Goal: Information Seeking & Learning: Learn about a topic

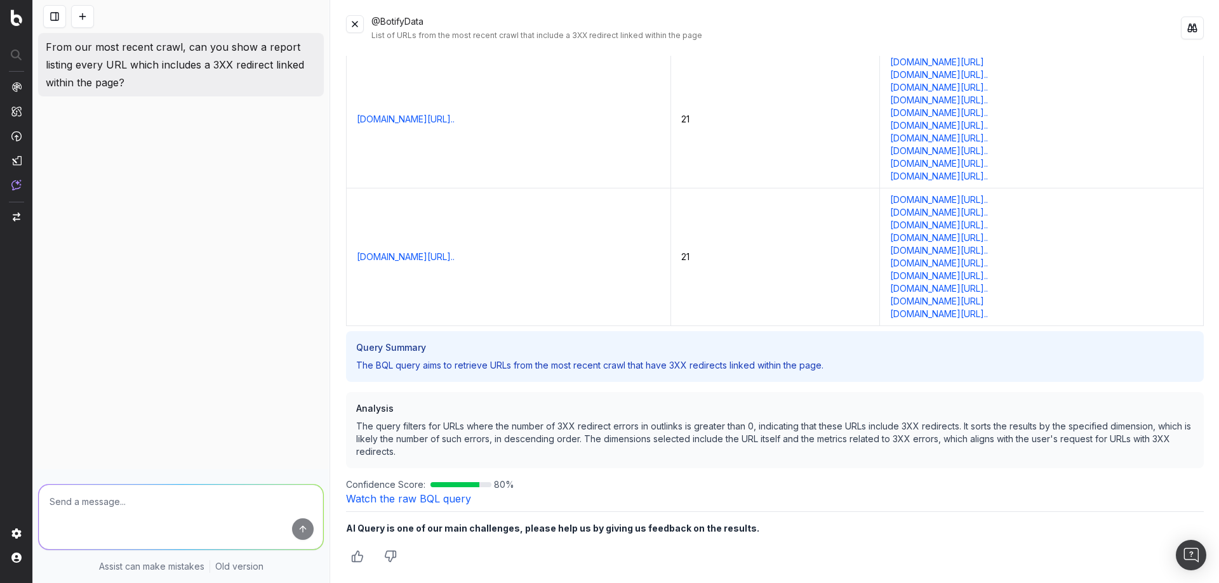
scroll to position [68588, 0]
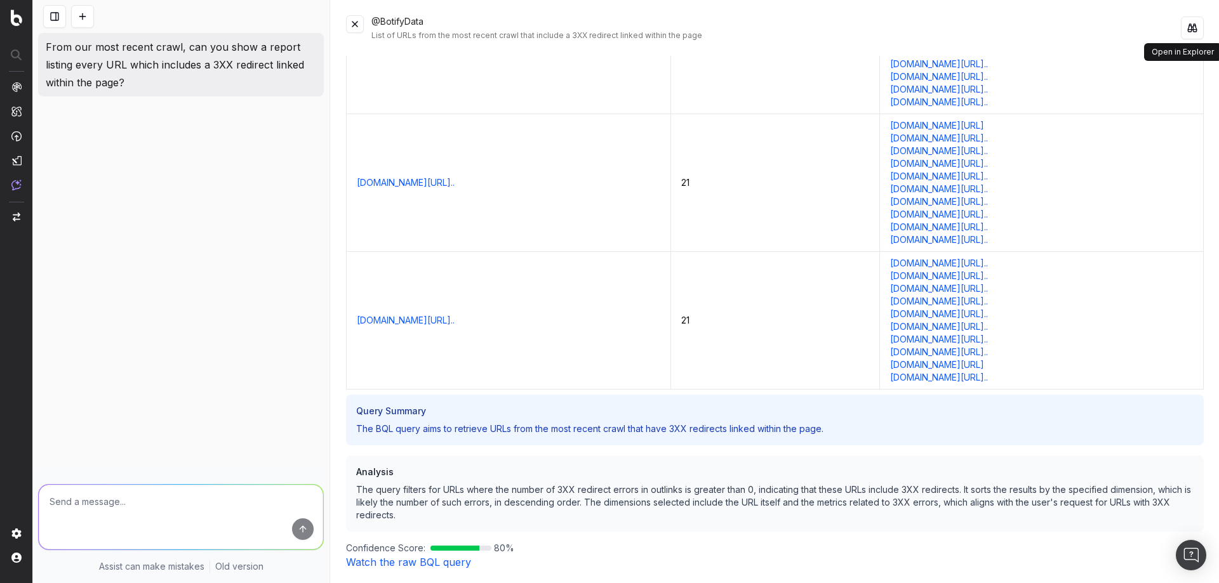
click at [1187, 31] on button at bounding box center [1192, 28] width 23 height 23
click at [68, 197] on span "CustomReports" at bounding box center [77, 198] width 63 height 10
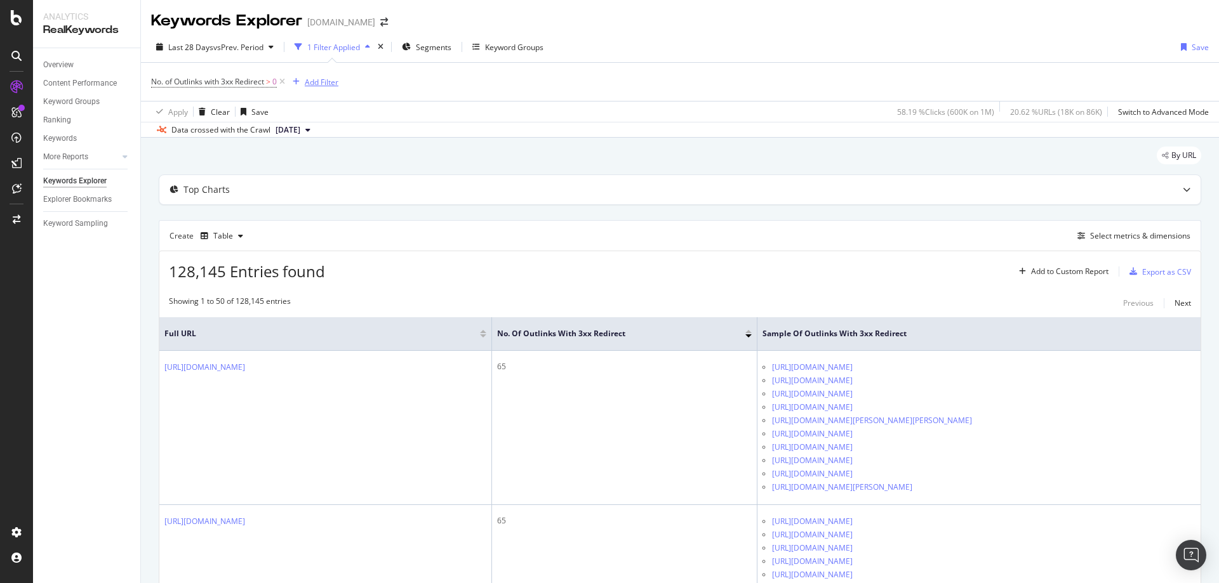
click at [330, 82] on div "Add Filter" at bounding box center [322, 82] width 34 height 11
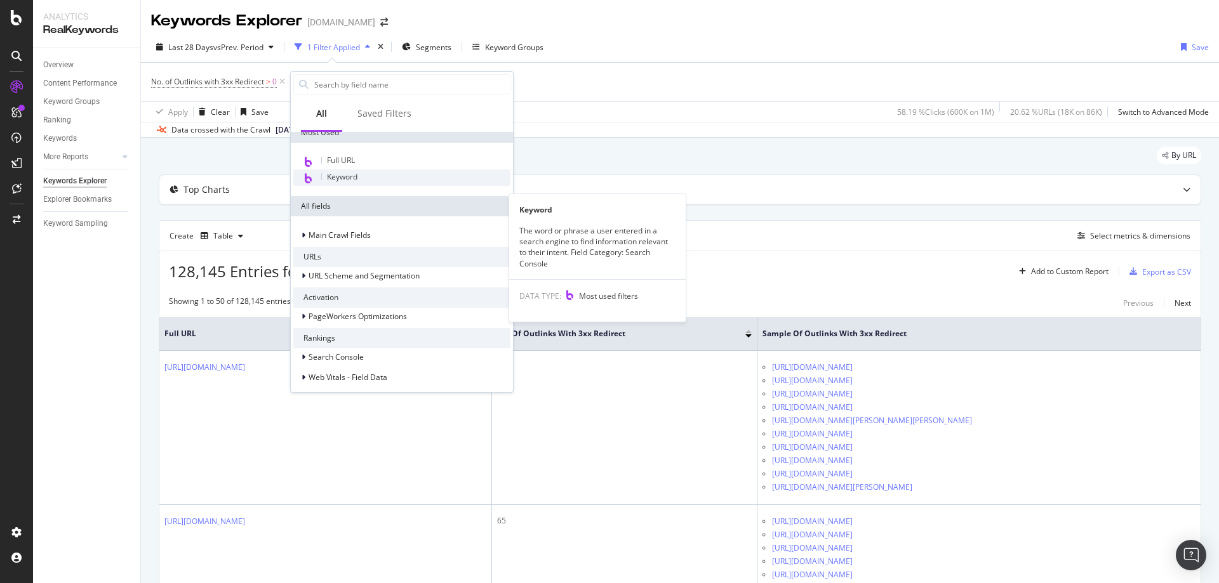
scroll to position [127, 0]
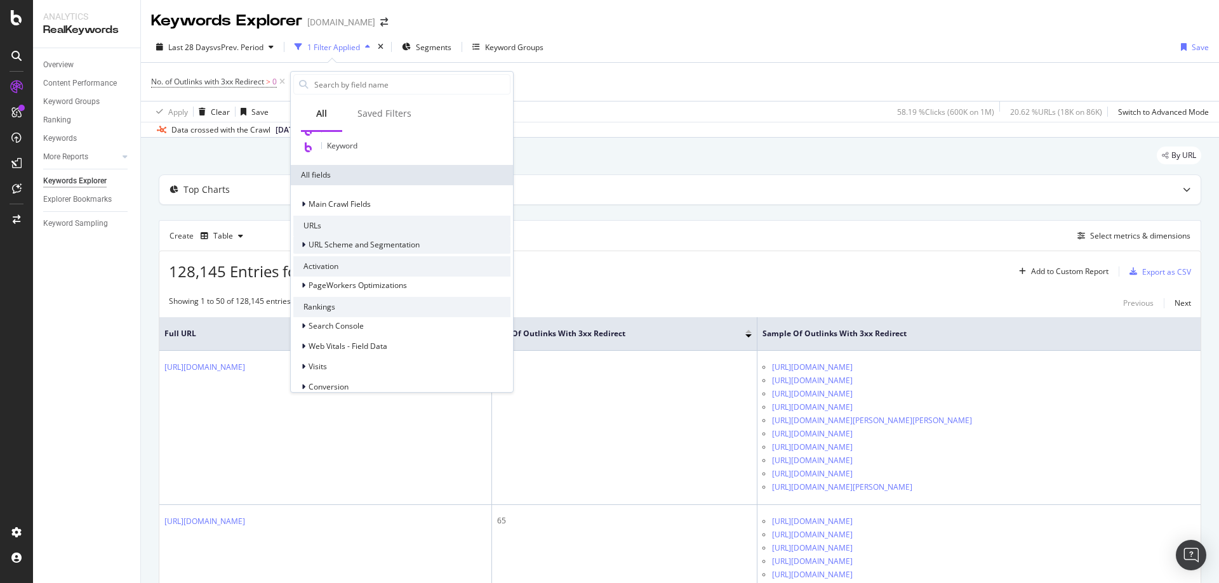
click at [303, 243] on icon at bounding box center [304, 245] width 4 height 8
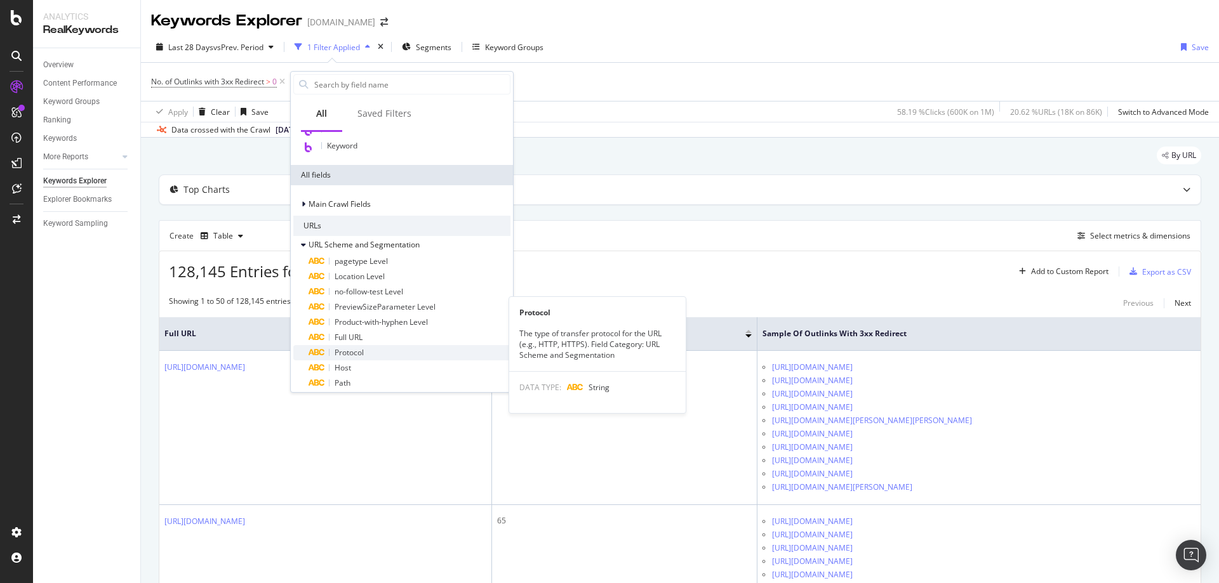
scroll to position [190, 0]
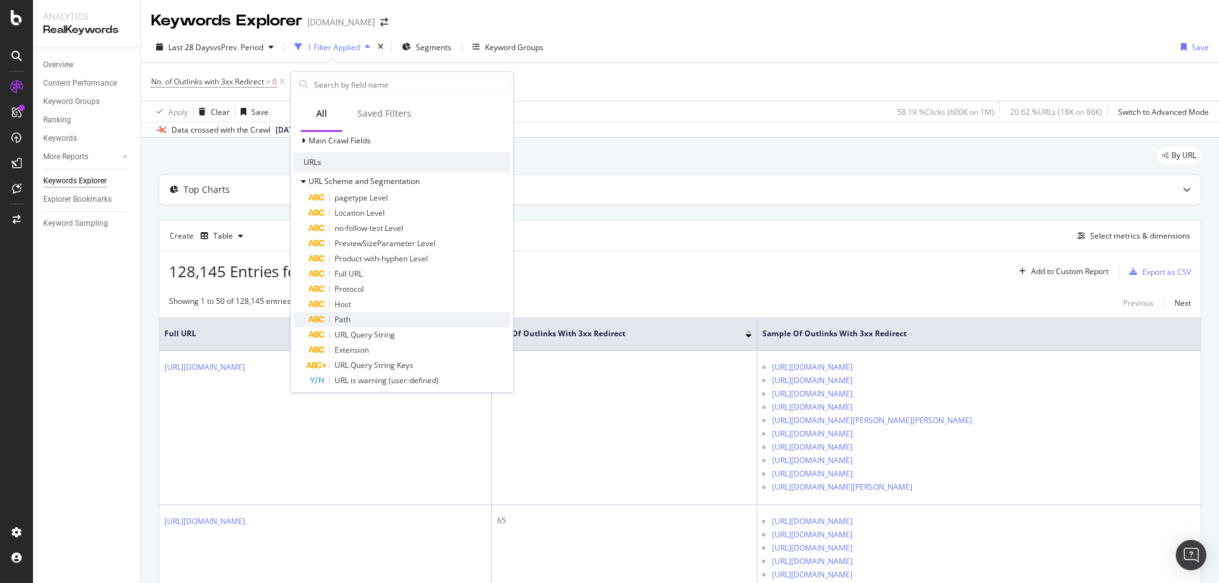
click at [343, 321] on span "Path" at bounding box center [343, 319] width 16 height 11
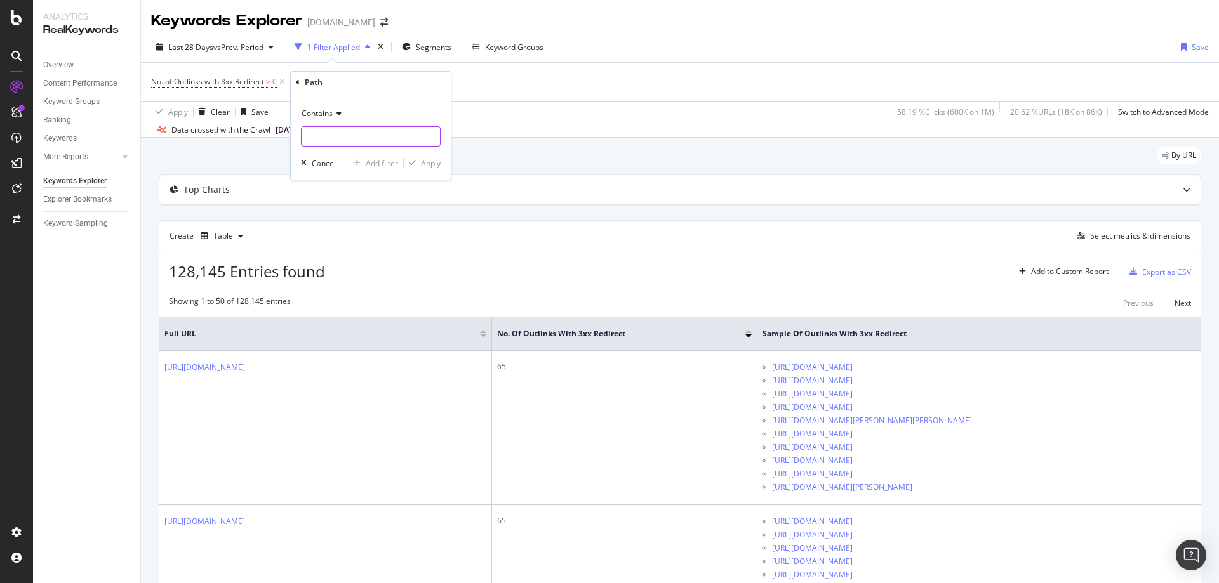
click at [335, 135] on input "text" at bounding box center [371, 136] width 138 height 20
paste input "/inspiration/"
type input "/inspiration/"
click at [429, 165] on div "Apply" at bounding box center [431, 163] width 20 height 11
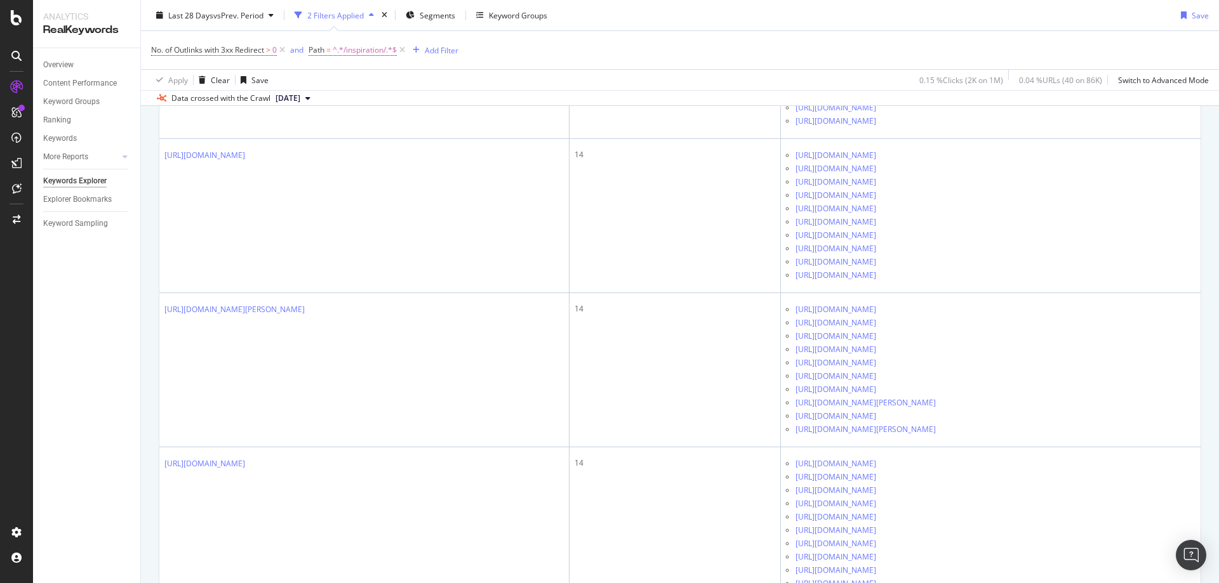
scroll to position [1841, 0]
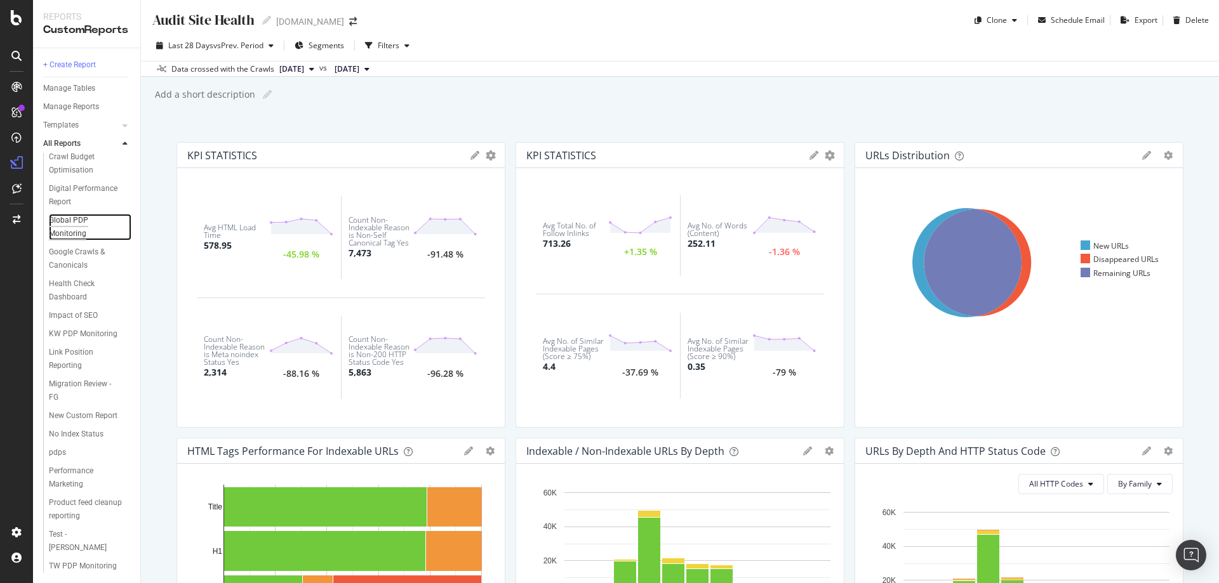
click at [70, 214] on div "Global PDP Monitoring" at bounding box center [84, 227] width 71 height 27
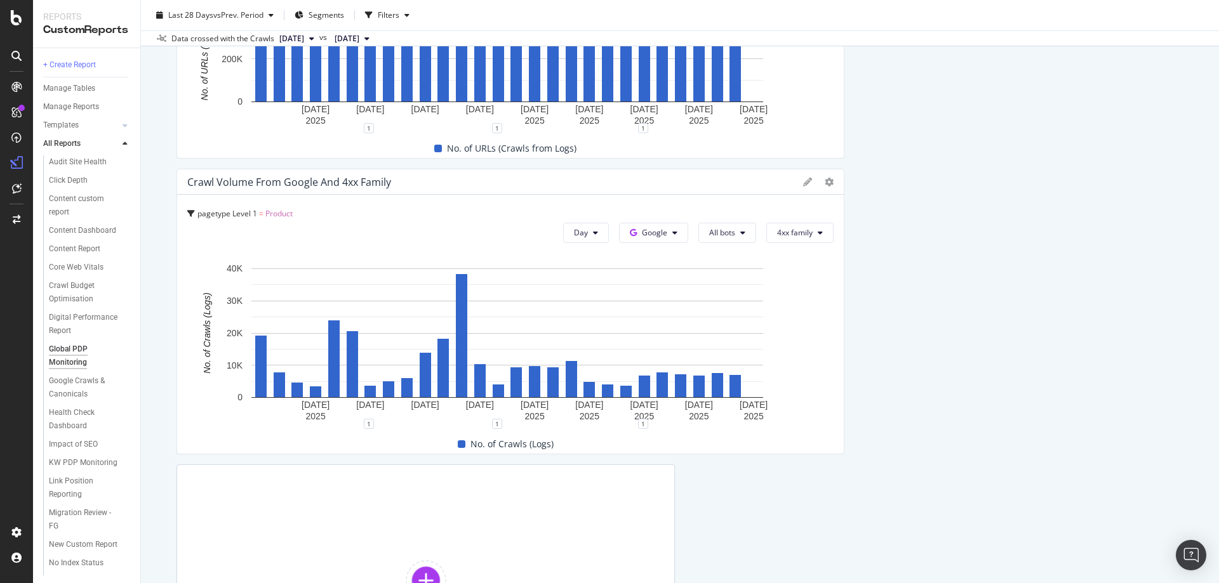
scroll to position [1778, 0]
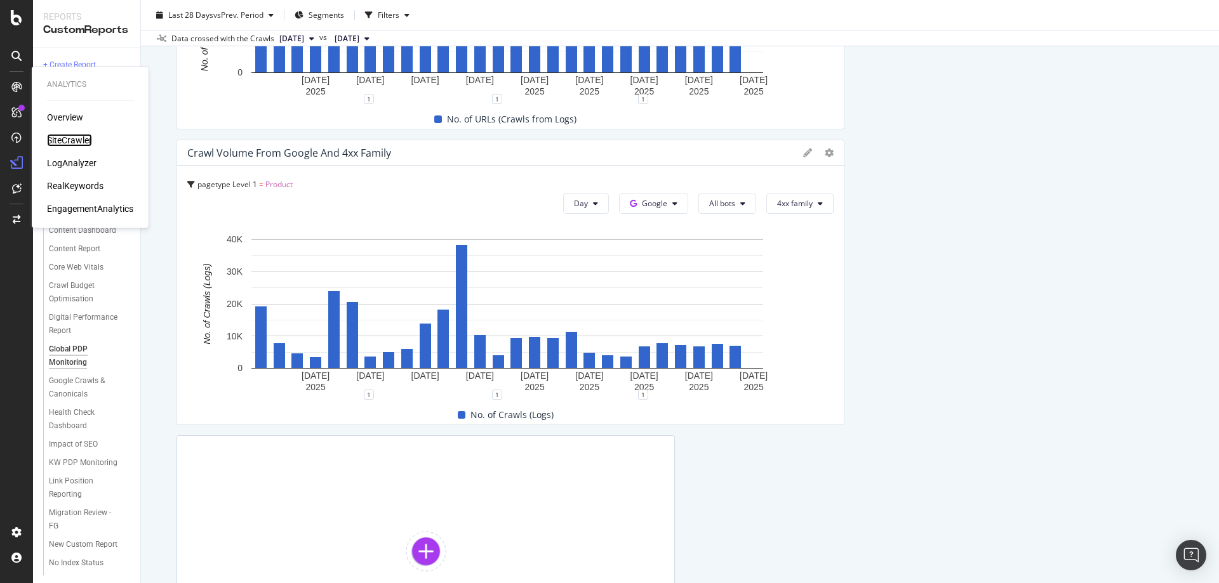
click at [74, 138] on div "SiteCrawler" at bounding box center [69, 140] width 45 height 13
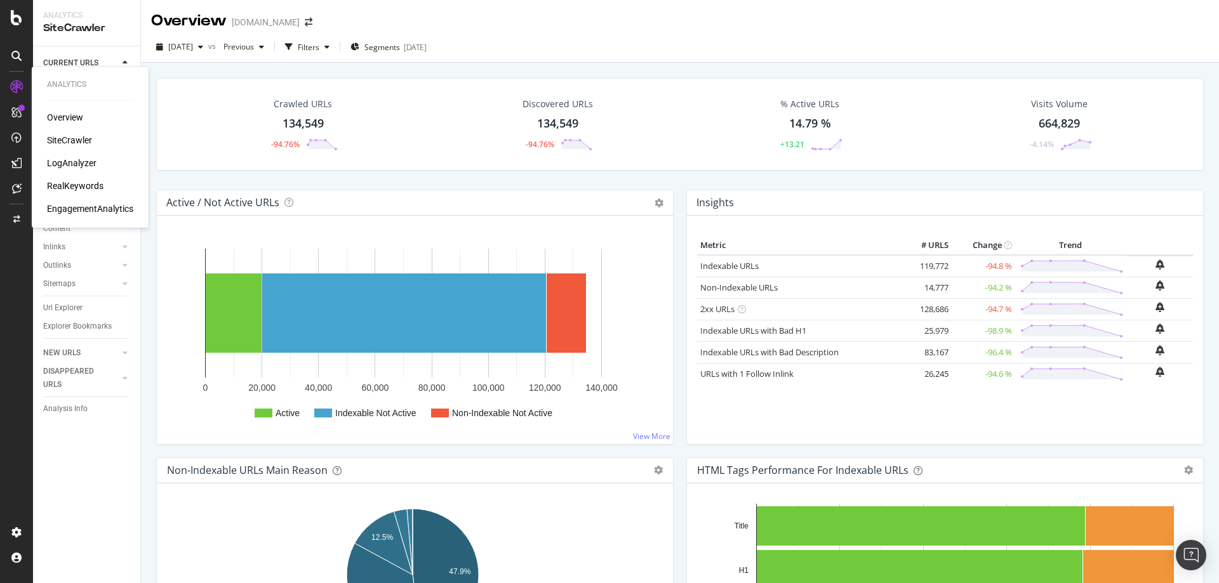
click at [81, 164] on div "LogAnalyzer" at bounding box center [72, 163] width 50 height 13
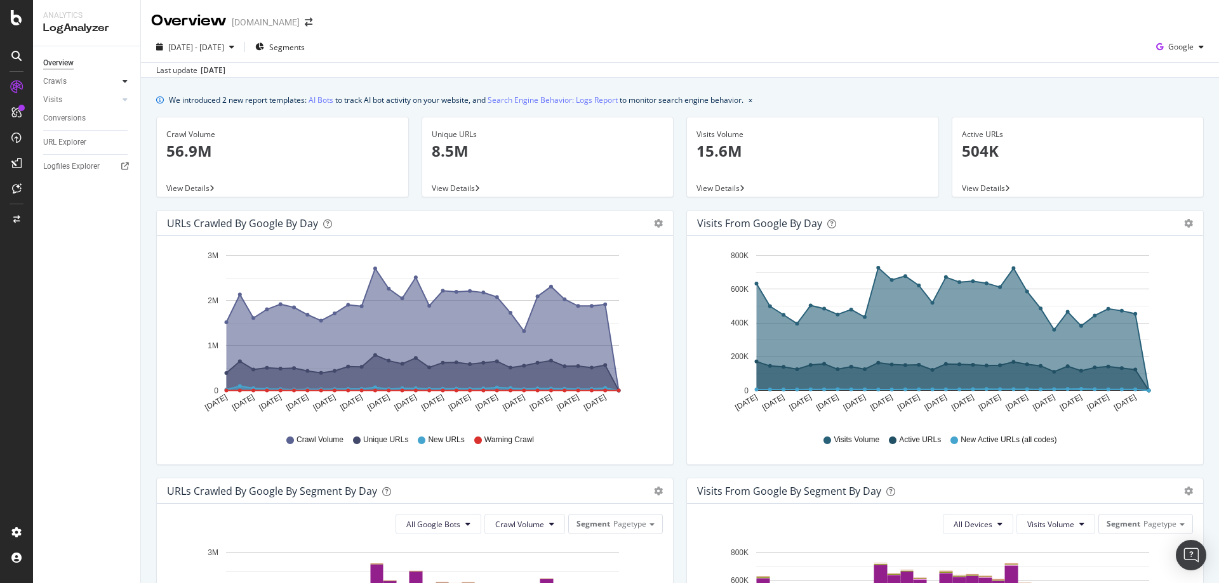
click at [126, 84] on icon at bounding box center [125, 81] width 5 height 8
click at [73, 102] on div "Daily Distribution" at bounding box center [78, 99] width 59 height 13
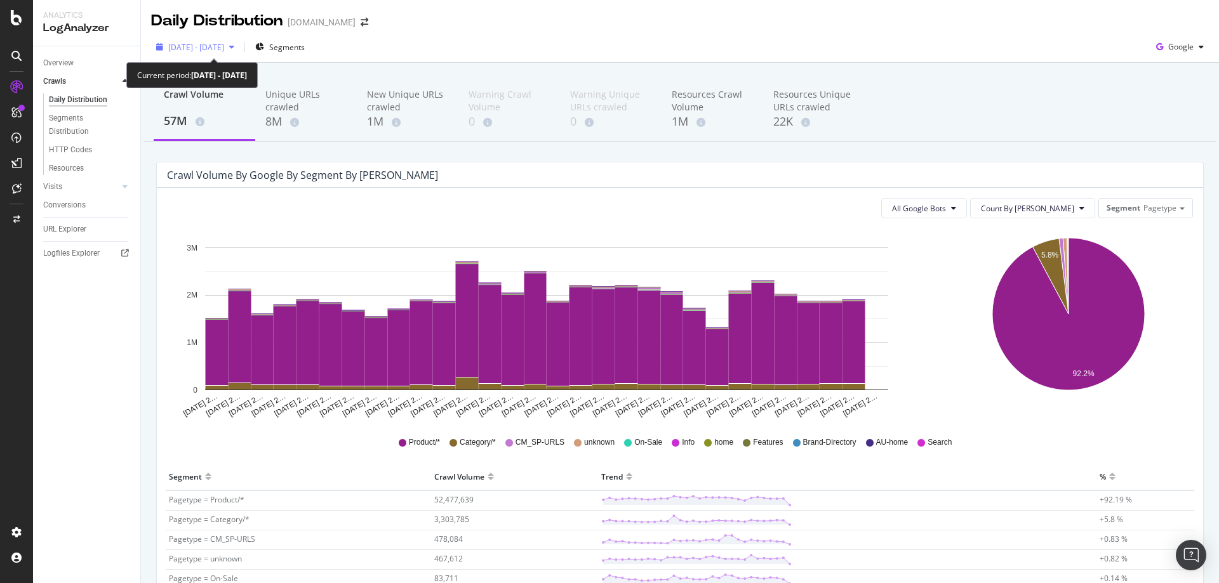
click at [224, 48] on span "2025 Aug. 26th - Sep. 24th" at bounding box center [196, 47] width 56 height 11
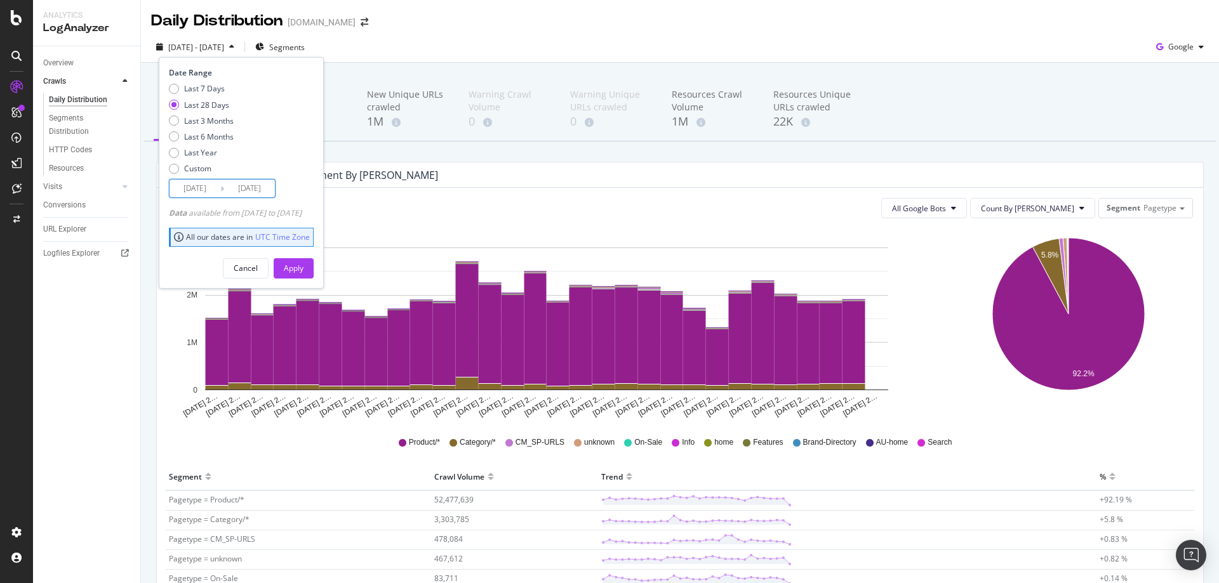
click at [212, 190] on input "2025/08/28" at bounding box center [195, 189] width 51 height 18
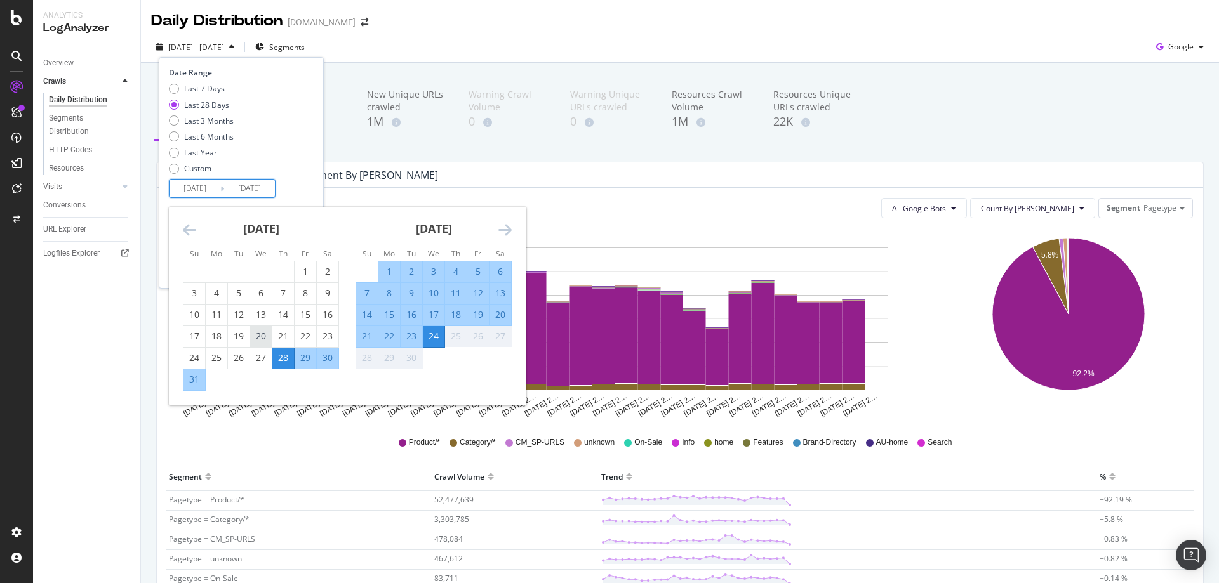
click at [258, 337] on div "20" at bounding box center [261, 336] width 22 height 13
type input "2025/08/20"
click at [413, 338] on div "23" at bounding box center [412, 336] width 22 height 13
type input "2025/09/23"
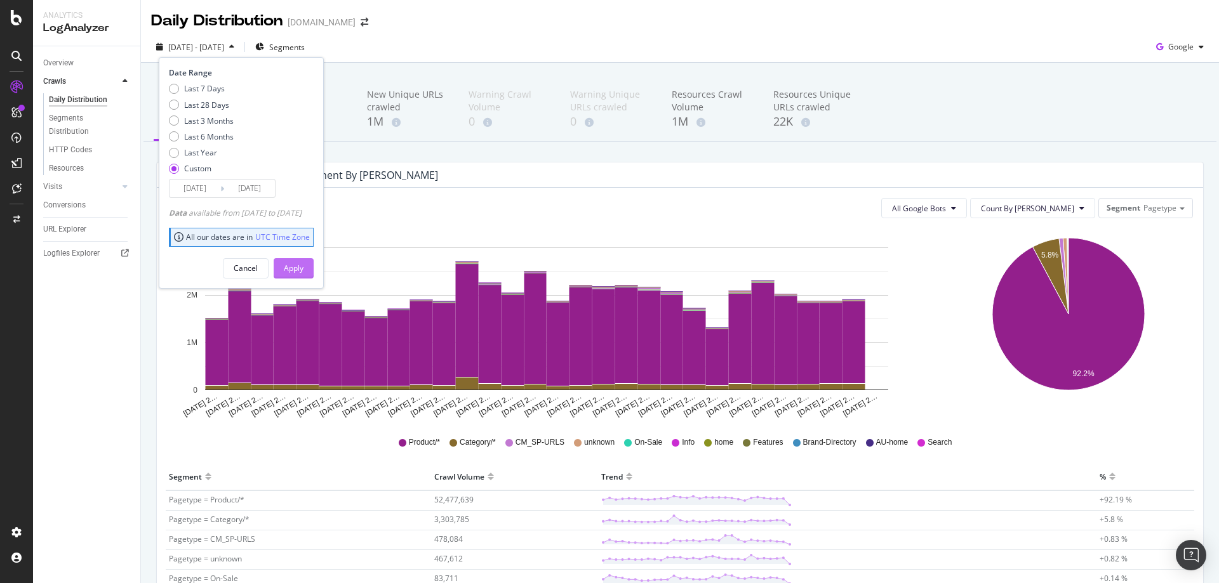
click at [303, 268] on div "Apply" at bounding box center [294, 268] width 20 height 11
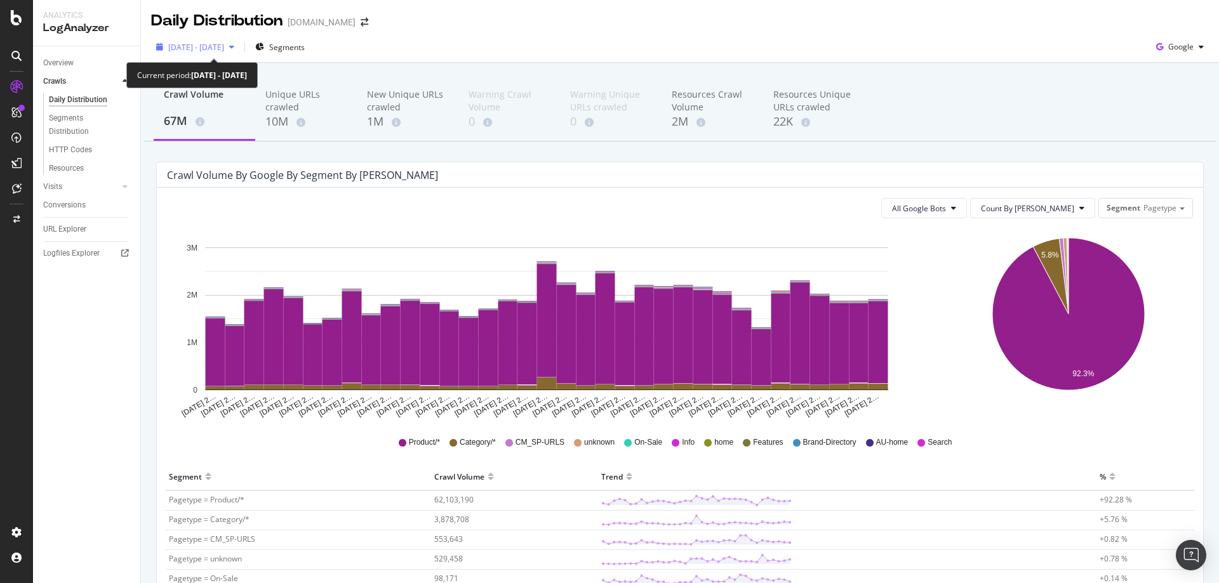
click at [214, 44] on span "2025 Aug. 20th - Sep. 23rd" at bounding box center [196, 47] width 56 height 11
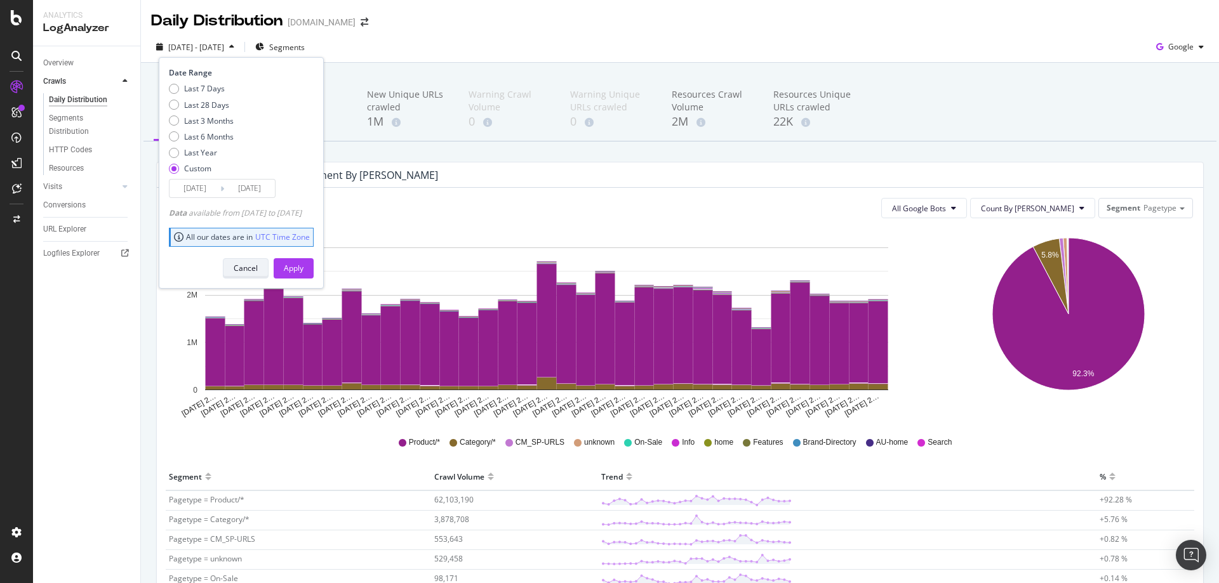
click at [258, 267] on div "Cancel" at bounding box center [246, 268] width 24 height 11
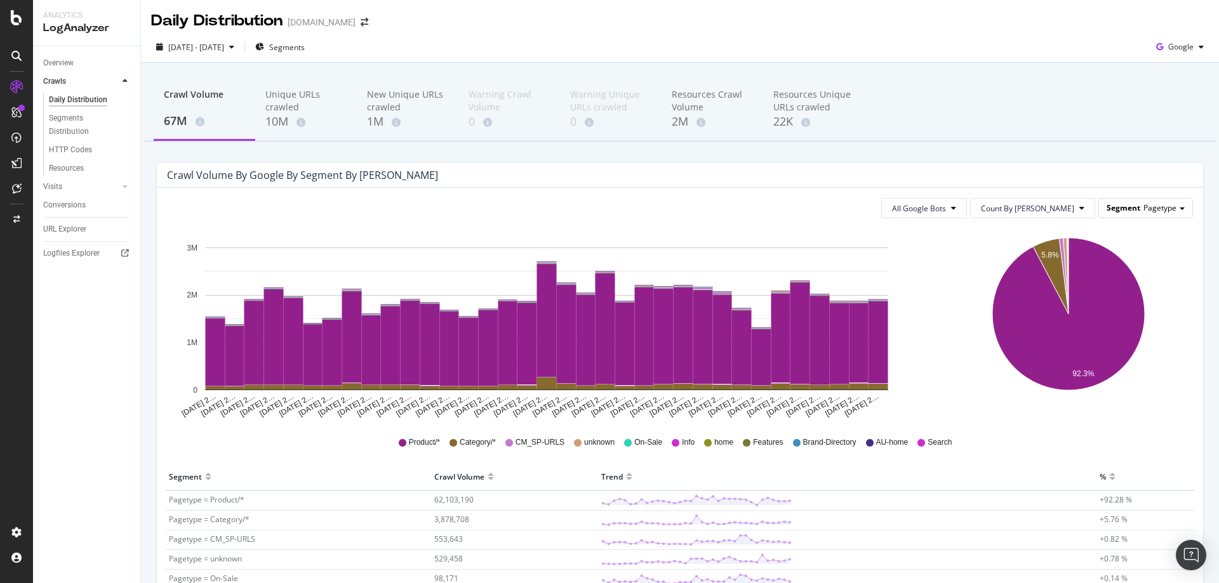
click at [1127, 206] on span "Segment" at bounding box center [1124, 208] width 34 height 11
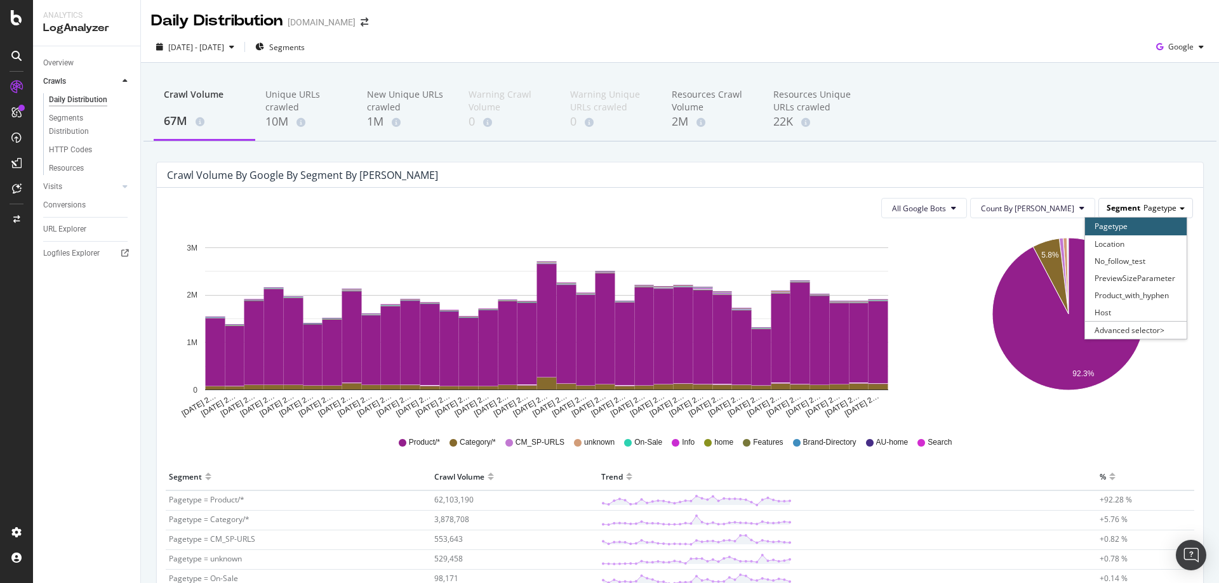
click at [1127, 206] on span "Segment" at bounding box center [1124, 208] width 34 height 11
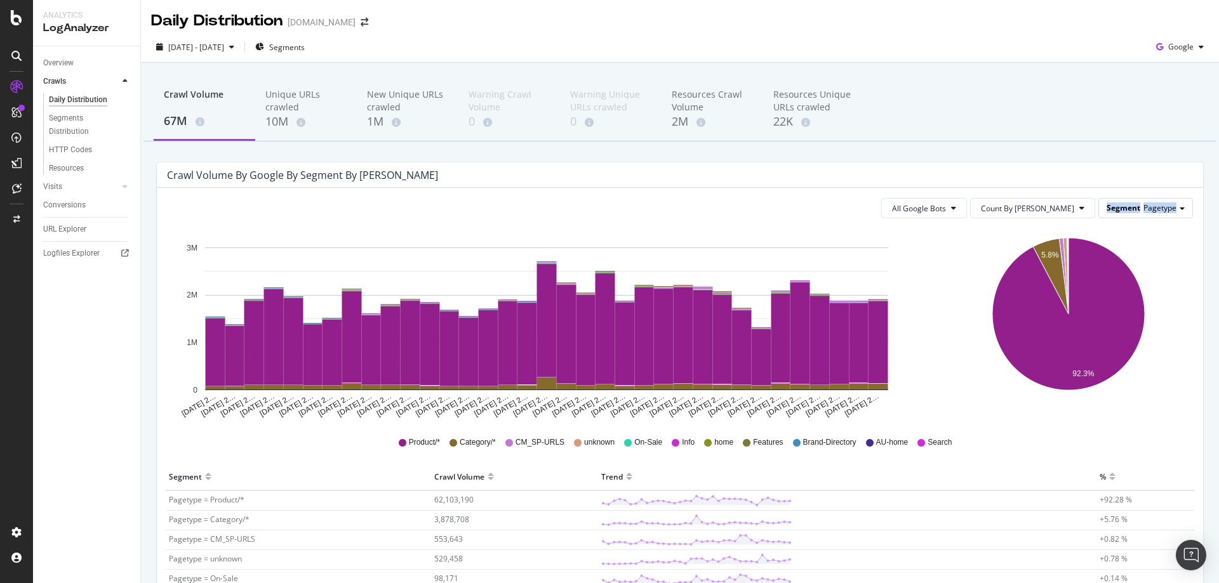
click at [1127, 206] on span "Segment" at bounding box center [1124, 208] width 34 height 11
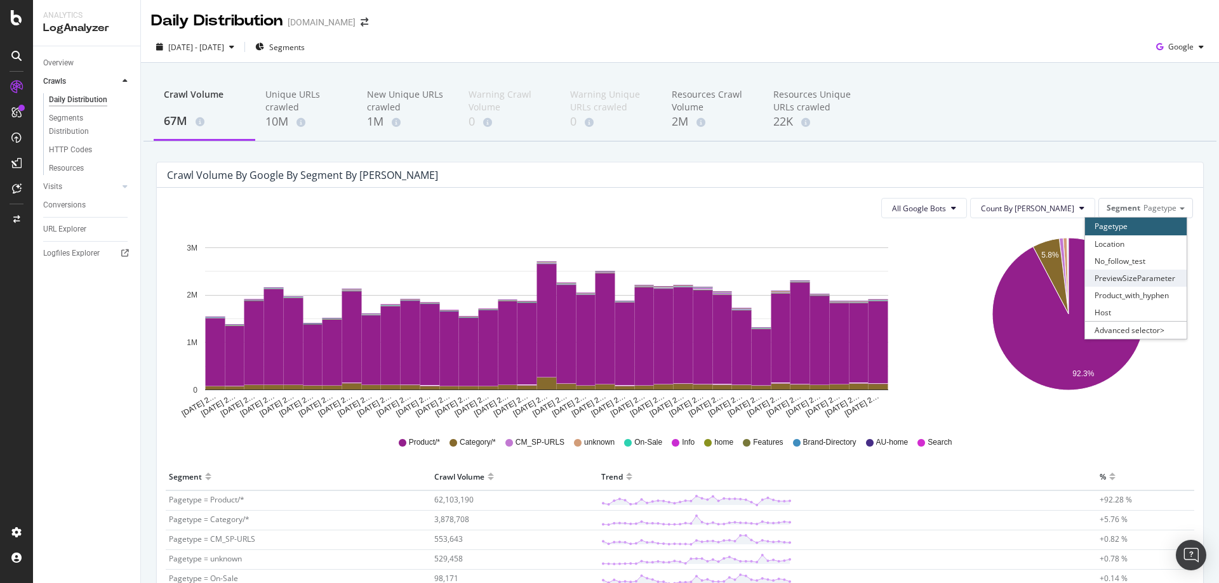
click at [1138, 279] on div "PreviewSizeParameter" at bounding box center [1136, 278] width 102 height 17
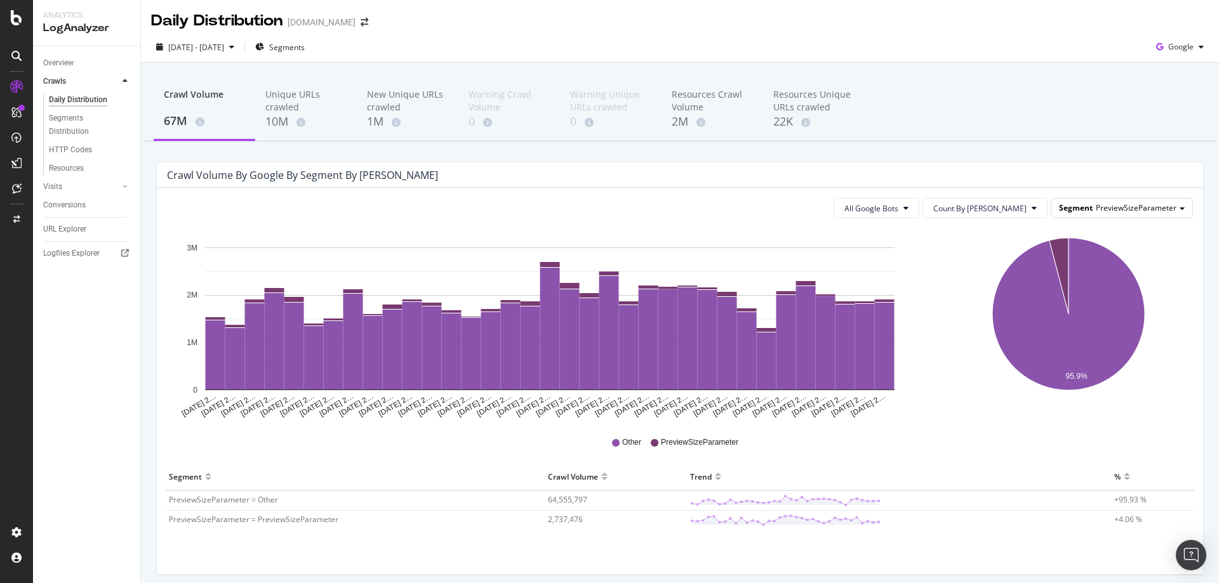
click at [1134, 204] on span "PreviewSizeParameter" at bounding box center [1136, 208] width 81 height 11
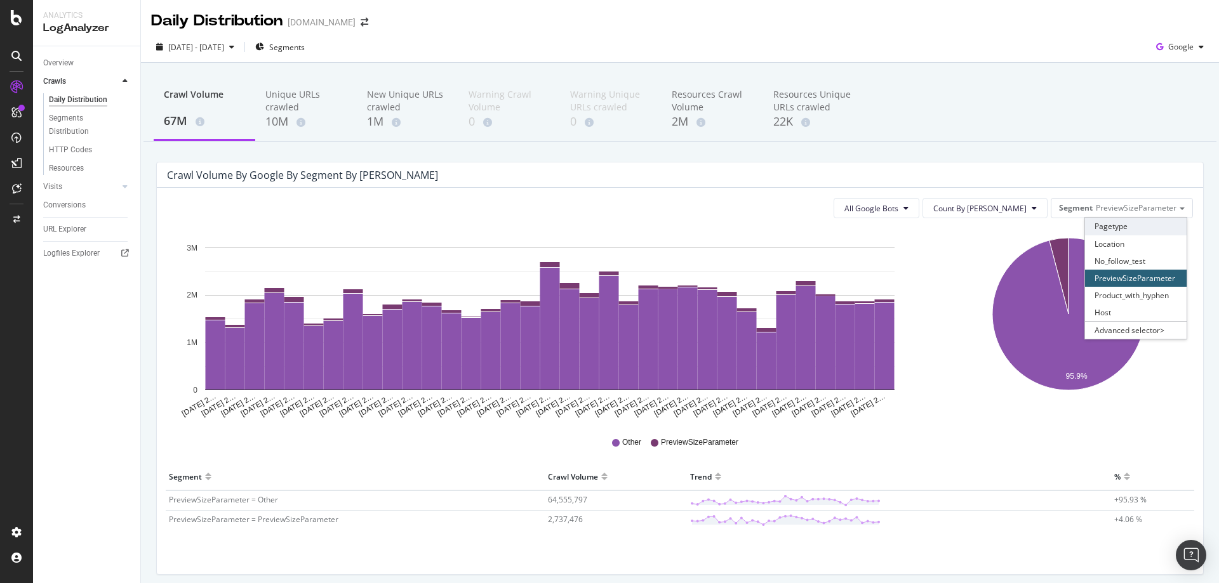
click at [1126, 225] on div "Pagetype" at bounding box center [1136, 226] width 102 height 17
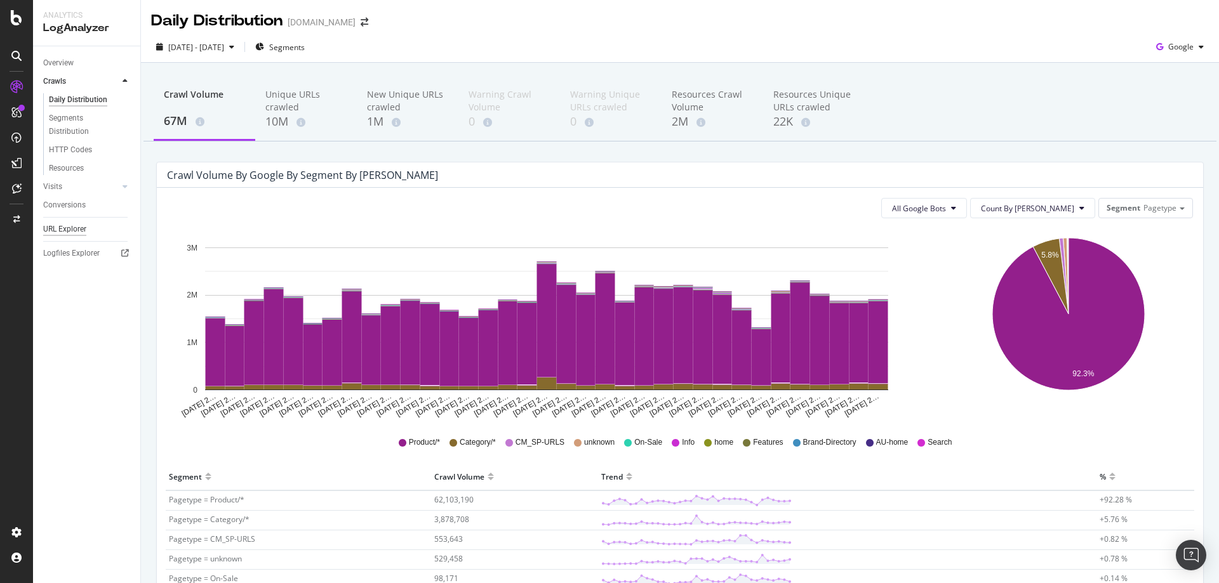
click at [70, 230] on div "URL Explorer" at bounding box center [64, 229] width 43 height 13
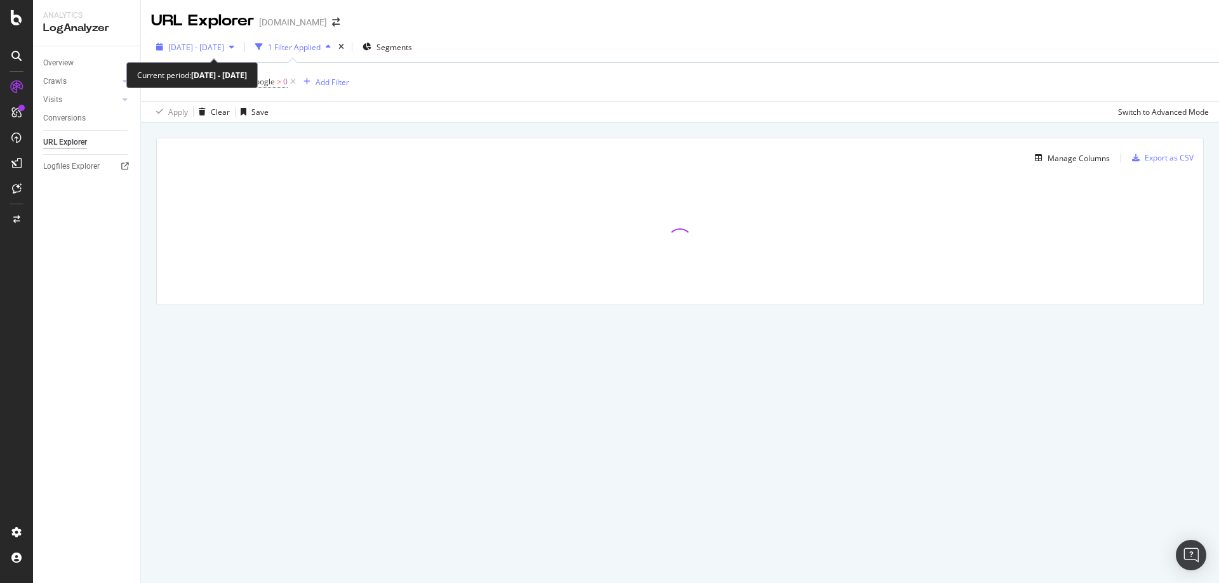
click at [224, 44] on span "2025 Aug. 20th - Sep. 23rd" at bounding box center [196, 47] width 56 height 11
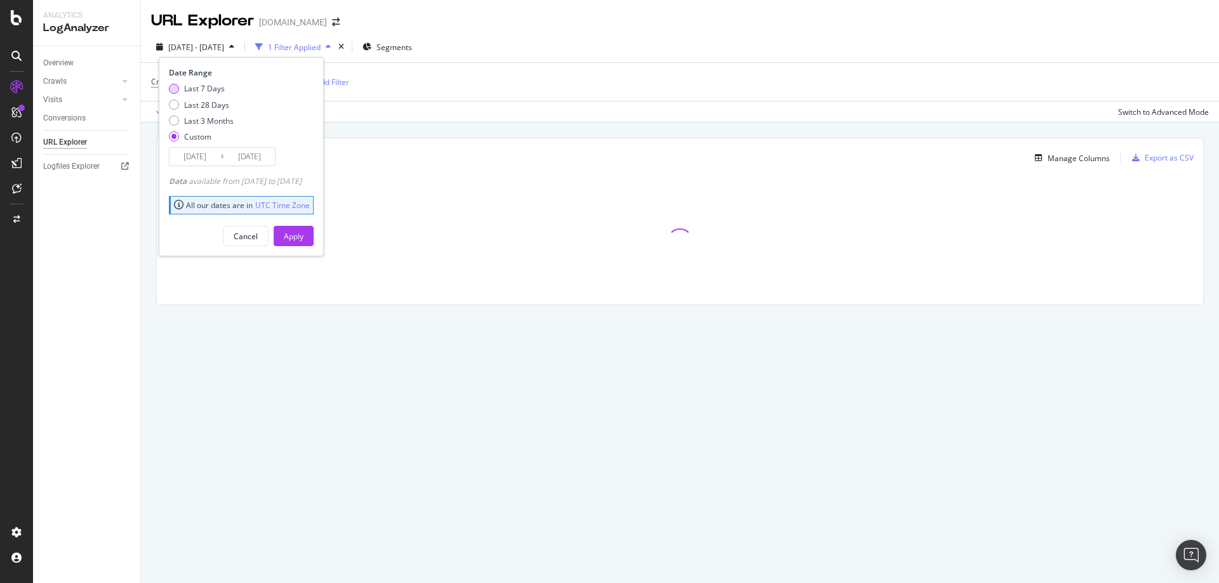
click at [197, 88] on div "Last 7 Days" at bounding box center [204, 88] width 41 height 11
type input "2025/09/18"
type input "2025/09/24"
click at [303, 241] on div "Apply" at bounding box center [294, 236] width 20 height 11
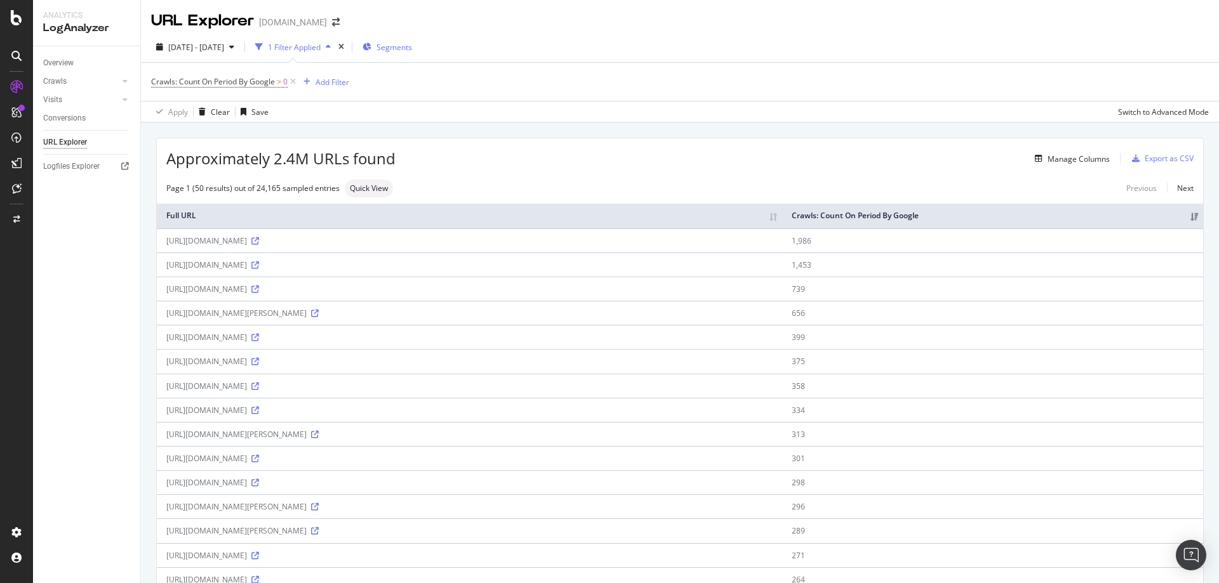
click at [412, 50] on span "Segments" at bounding box center [395, 47] width 36 height 11
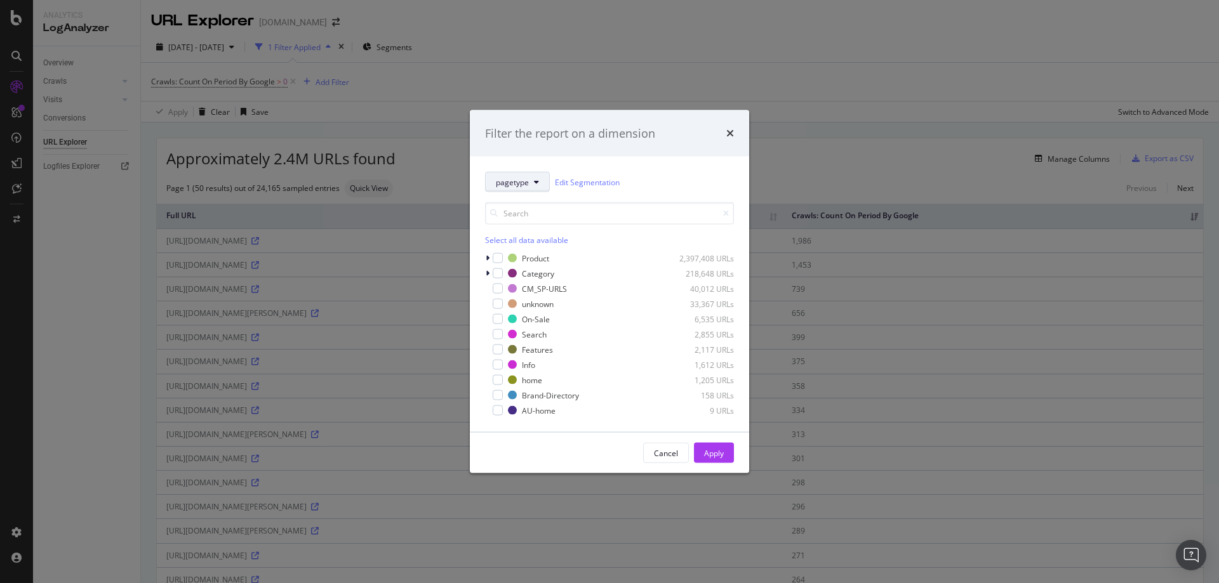
click at [538, 178] on icon "modal" at bounding box center [536, 182] width 5 height 8
click at [531, 300] on span "PreviewSizeParameter" at bounding box center [536, 298] width 81 height 11
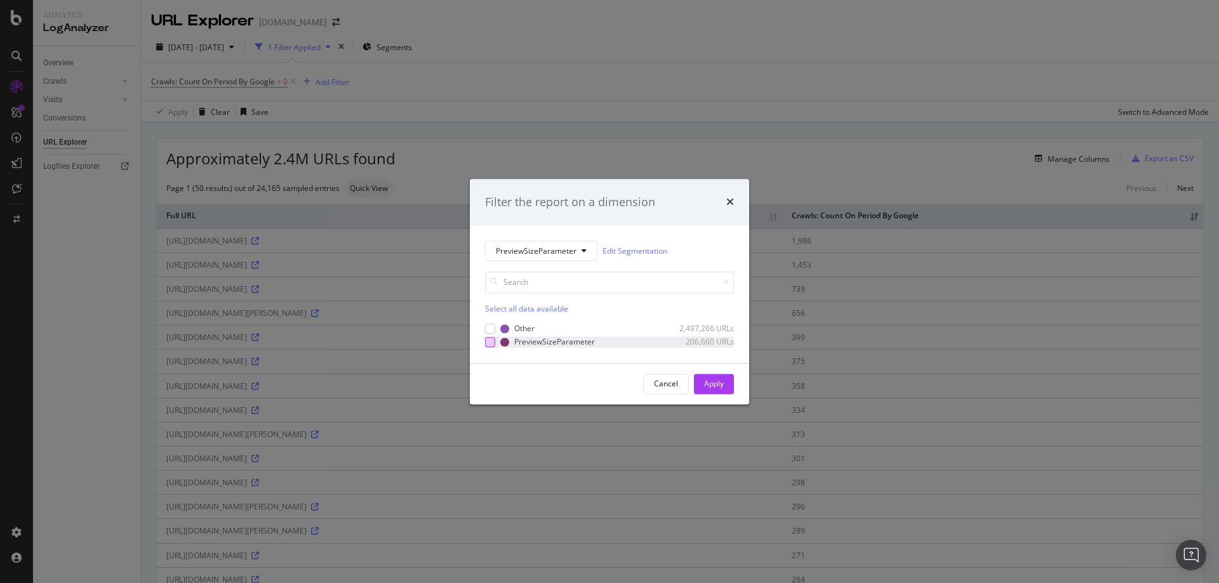
click at [488, 342] on div "modal" at bounding box center [490, 342] width 10 height 10
click at [714, 384] on div "Apply" at bounding box center [714, 383] width 20 height 11
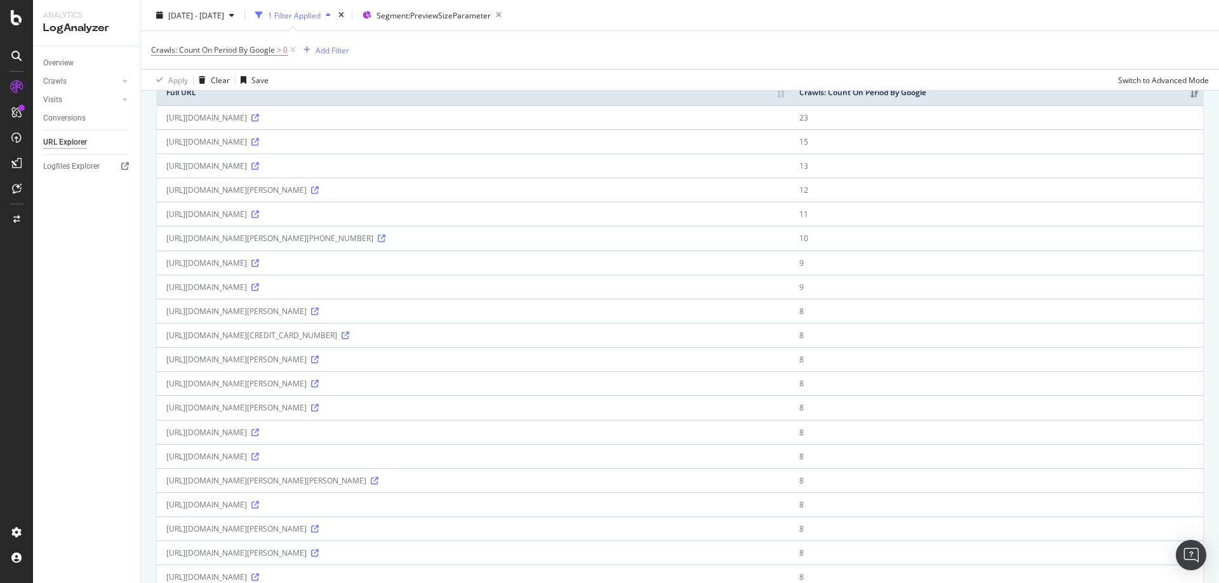
scroll to position [103, 0]
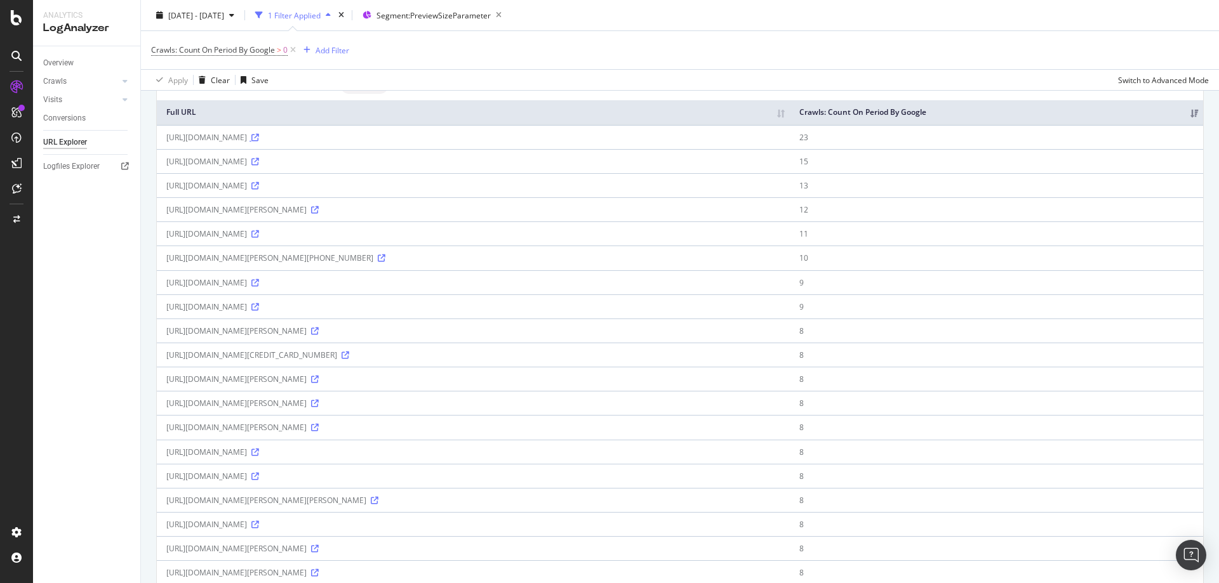
click at [259, 142] on icon at bounding box center [255, 138] width 8 height 8
click at [259, 190] on icon at bounding box center [255, 186] width 8 height 8
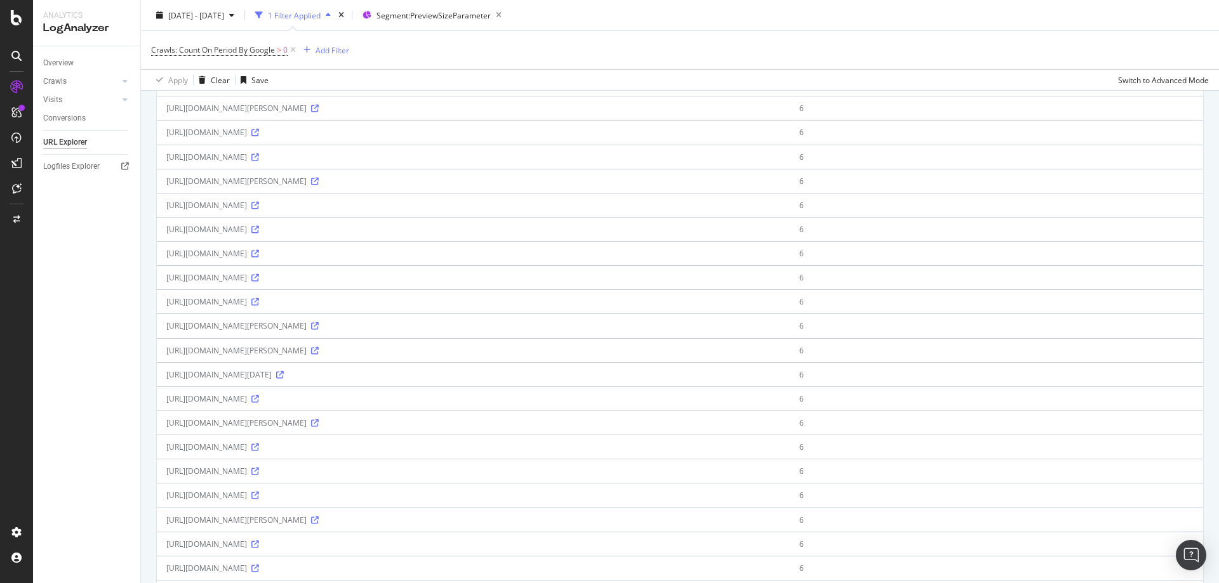
scroll to position [738, 0]
click at [319, 185] on icon at bounding box center [315, 181] width 8 height 8
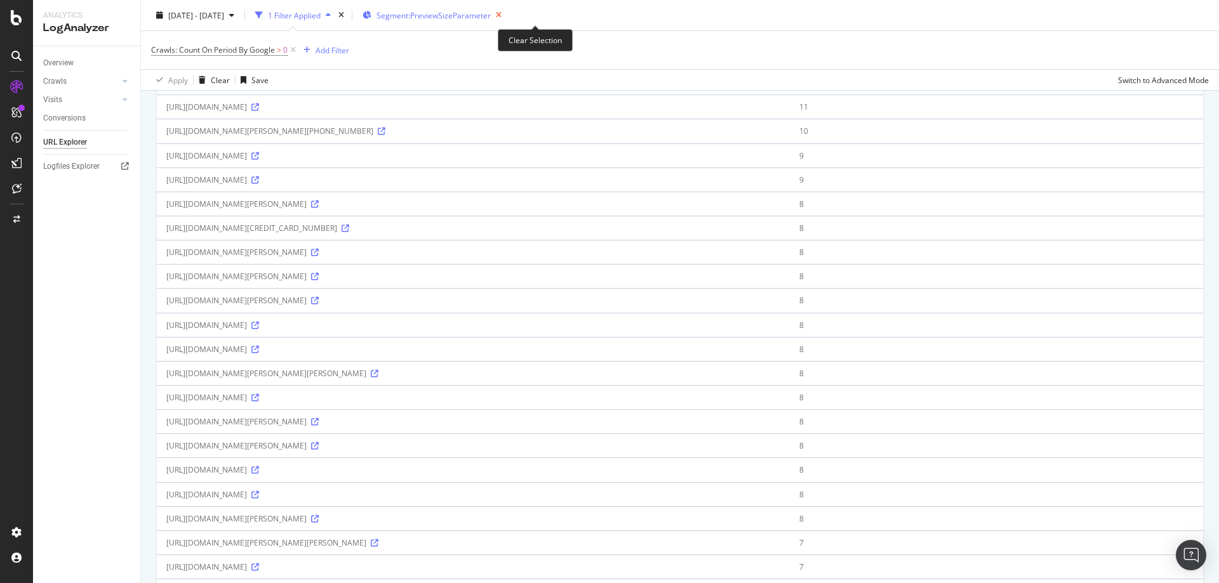
click at [507, 17] on icon "button" at bounding box center [499, 15] width 16 height 18
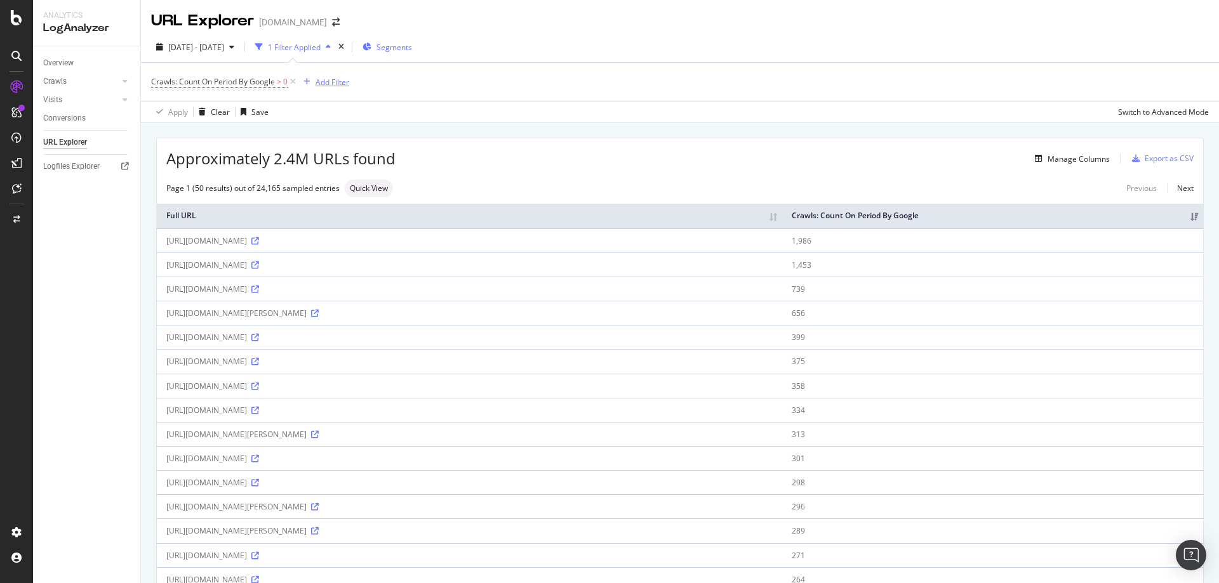
click at [335, 84] on div "Add Filter" at bounding box center [333, 82] width 34 height 11
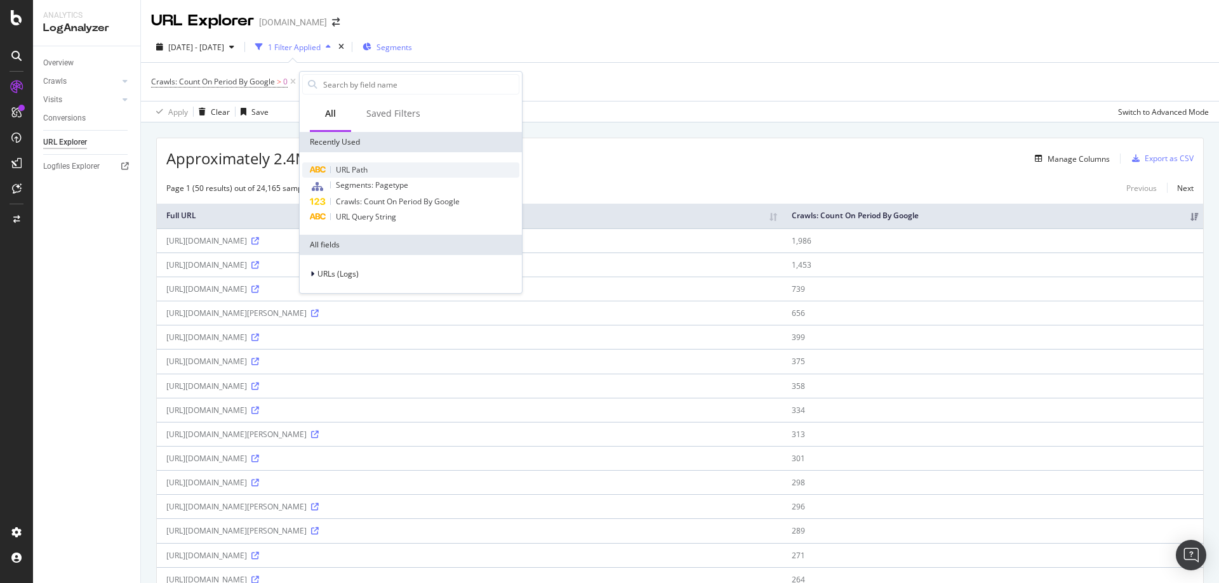
click at [354, 170] on span "URL Path" at bounding box center [352, 169] width 32 height 11
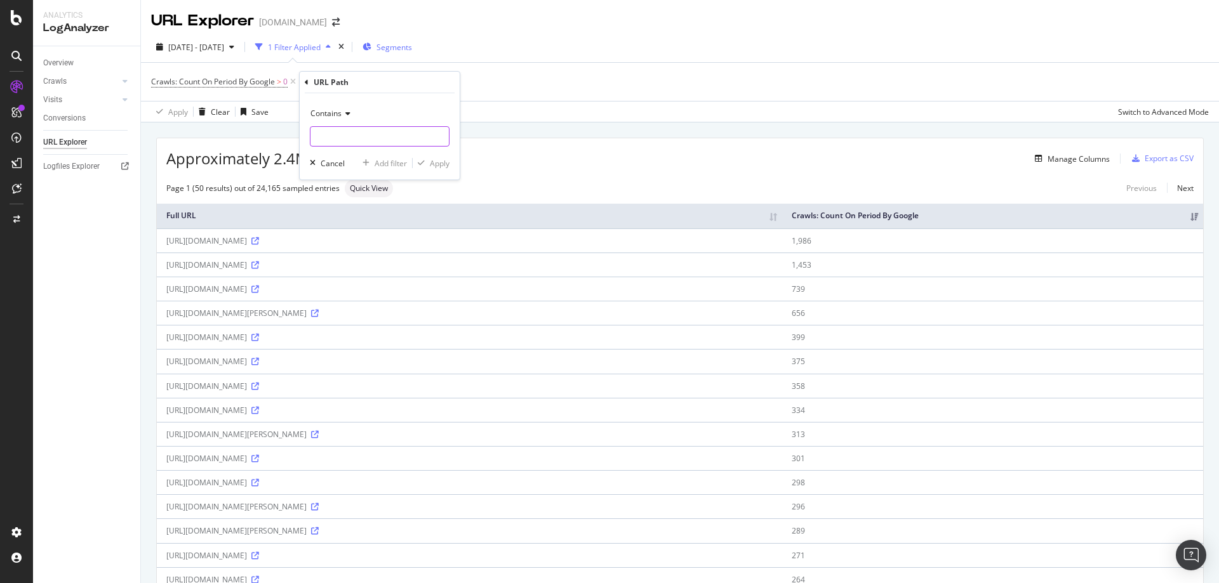
click at [359, 143] on input "text" at bounding box center [379, 136] width 138 height 20
type input "?"
click at [432, 159] on div "Apply" at bounding box center [440, 163] width 20 height 11
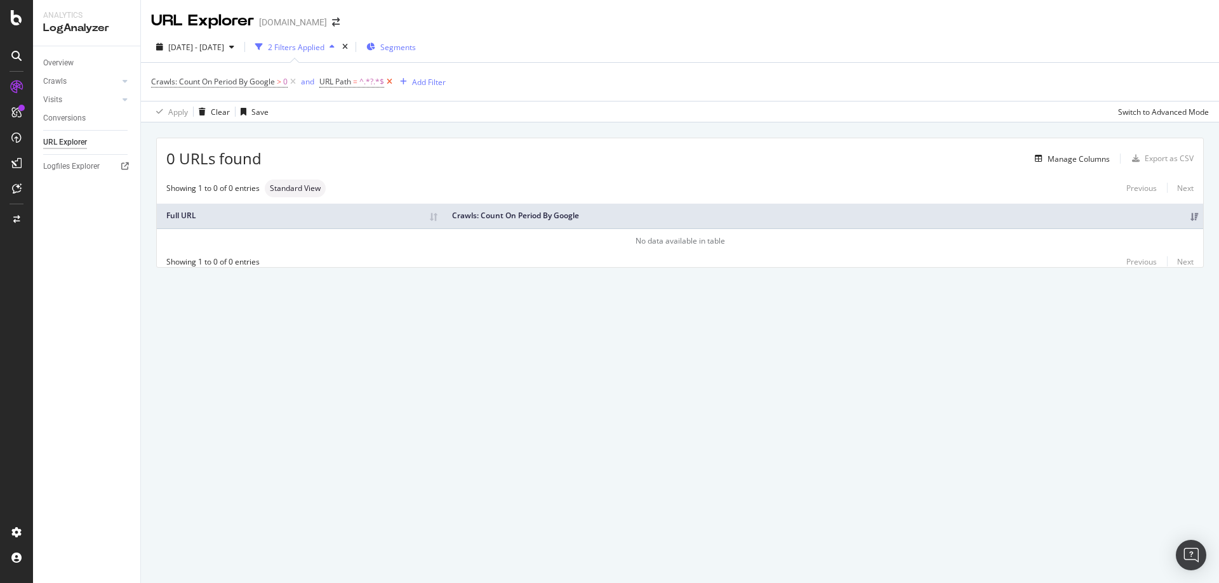
click at [392, 82] on icon at bounding box center [389, 82] width 11 height 13
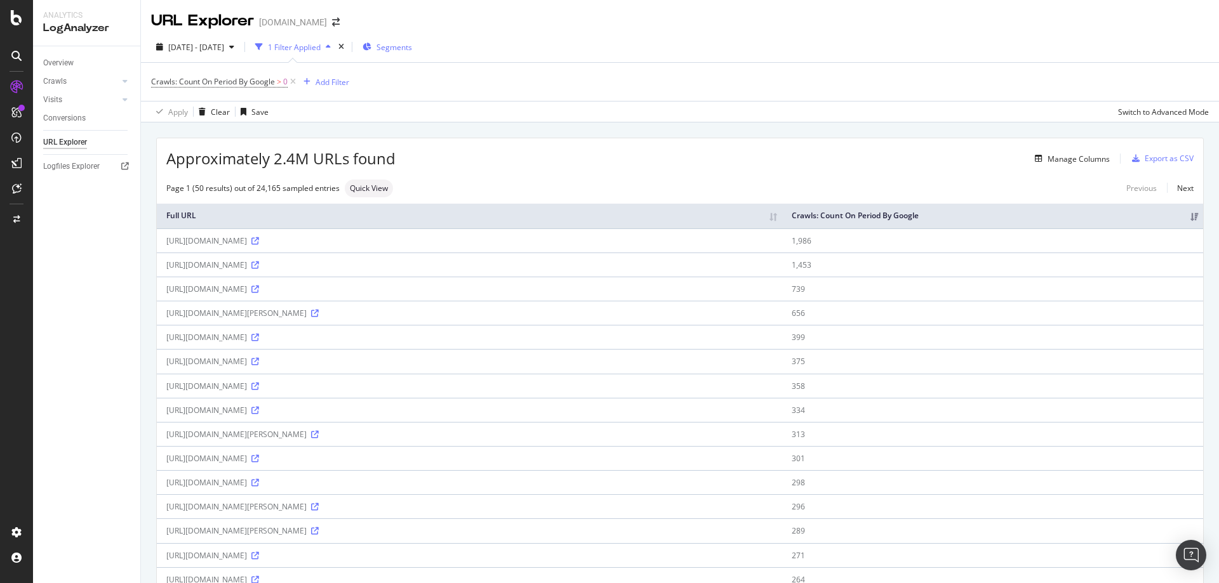
click at [412, 51] on span "Segments" at bounding box center [395, 47] width 36 height 11
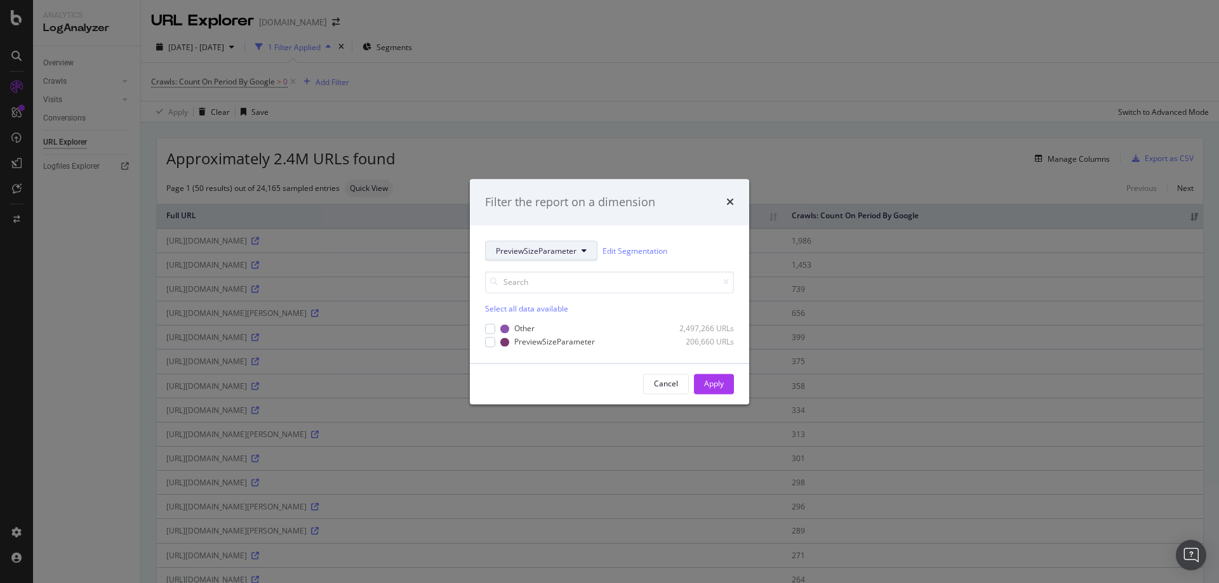
click at [571, 246] on span "PreviewSizeParameter" at bounding box center [536, 251] width 81 height 11
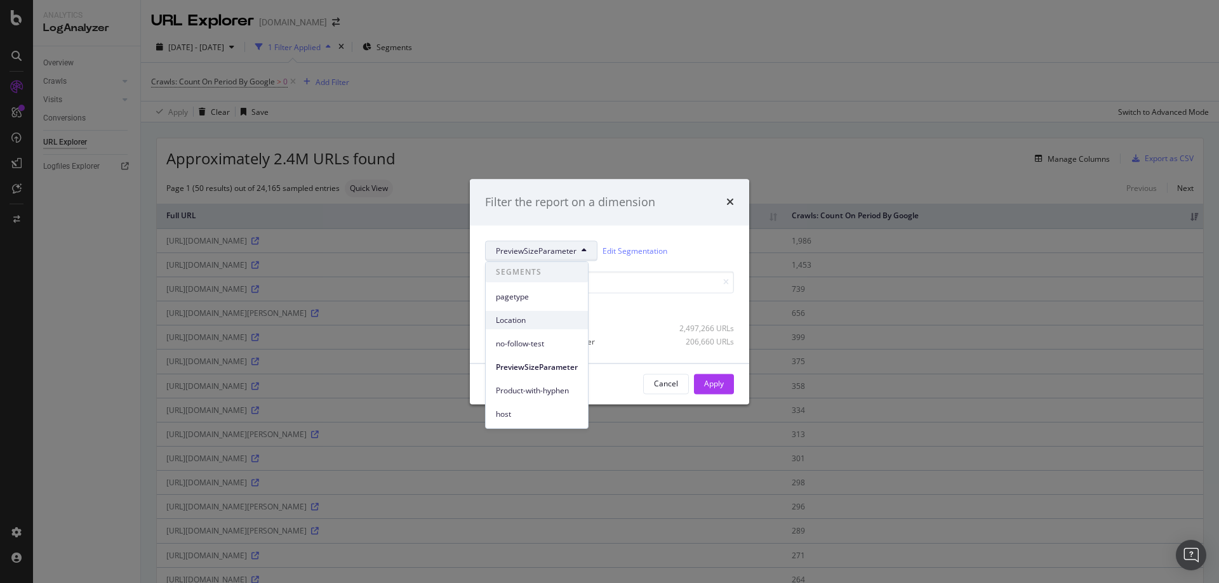
click at [521, 321] on span "Location" at bounding box center [537, 320] width 82 height 11
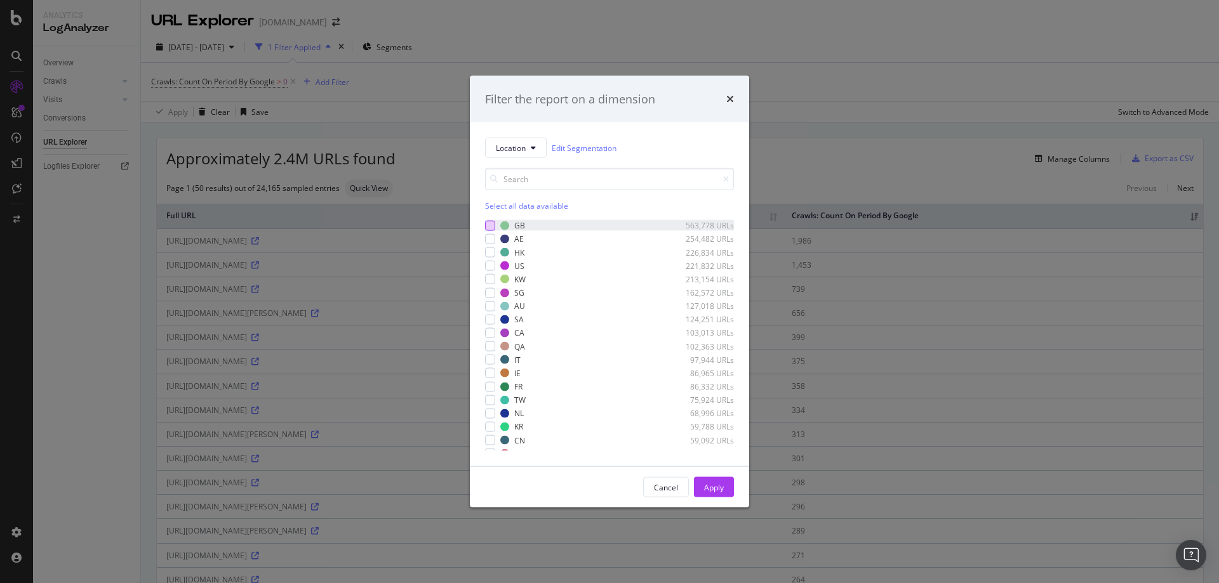
click at [491, 228] on div "modal" at bounding box center [490, 225] width 10 height 10
click at [714, 486] on div "Apply" at bounding box center [714, 487] width 20 height 11
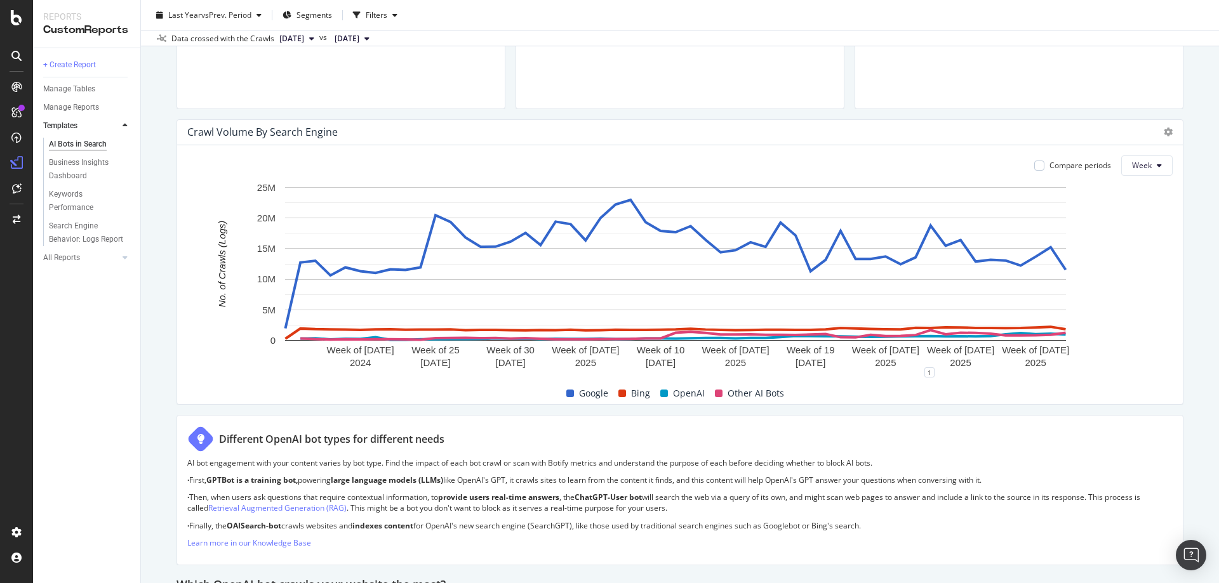
scroll to position [254, 0]
